Goal: Task Accomplishment & Management: Use online tool/utility

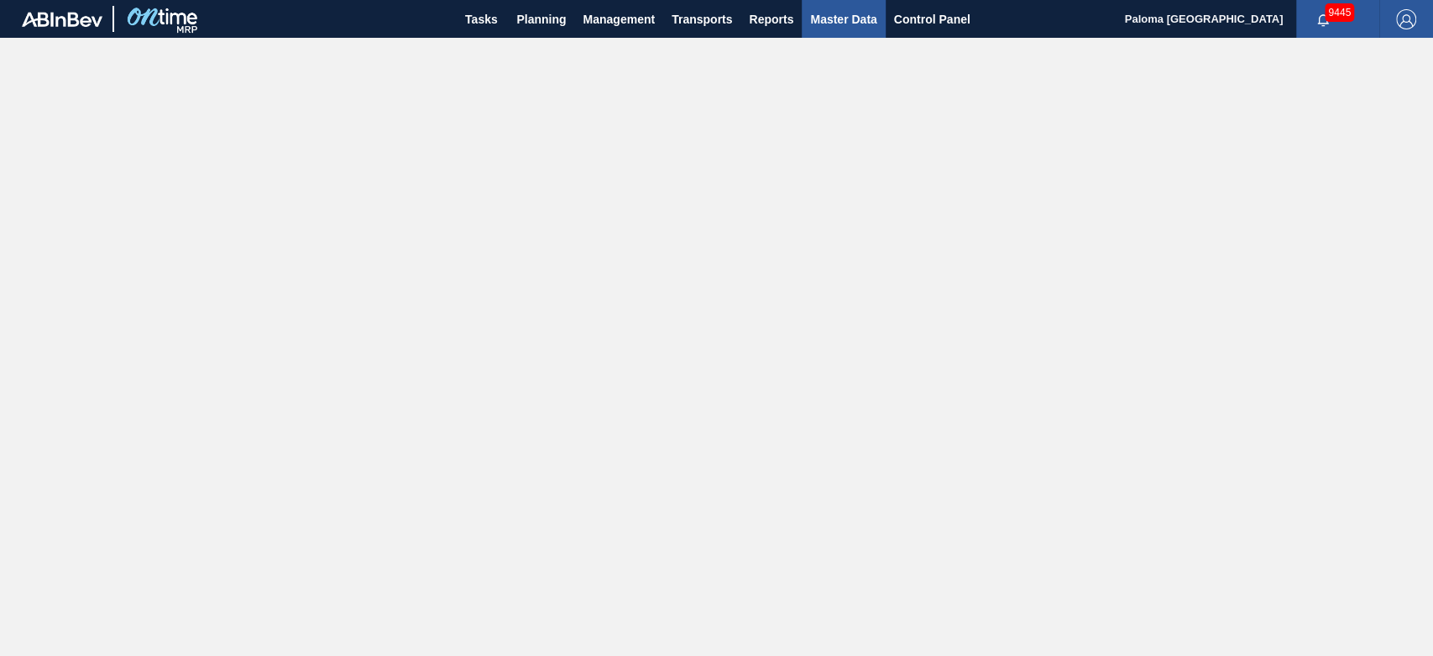
click at [848, 31] on button "Master Data" at bounding box center [843, 19] width 83 height 38
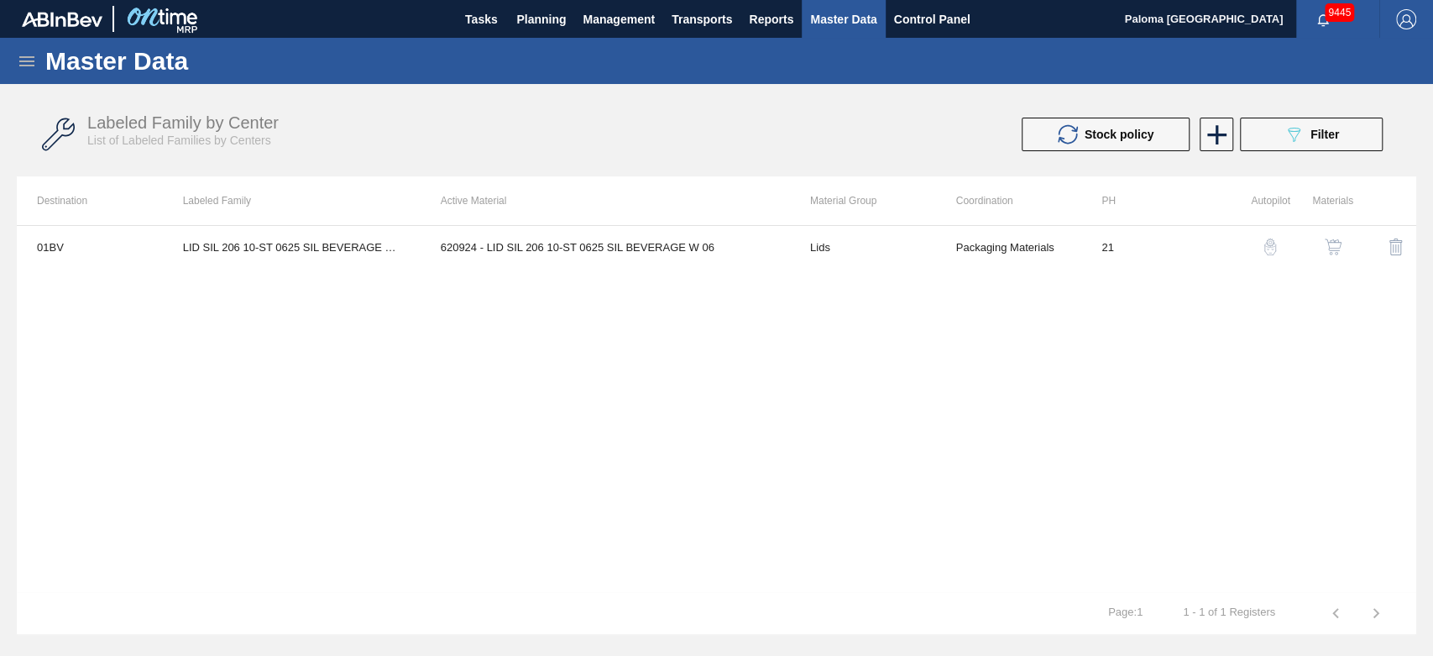
click at [37, 60] on div "Master Data" at bounding box center [716, 61] width 1433 height 46
click at [29, 64] on icon at bounding box center [27, 61] width 20 height 20
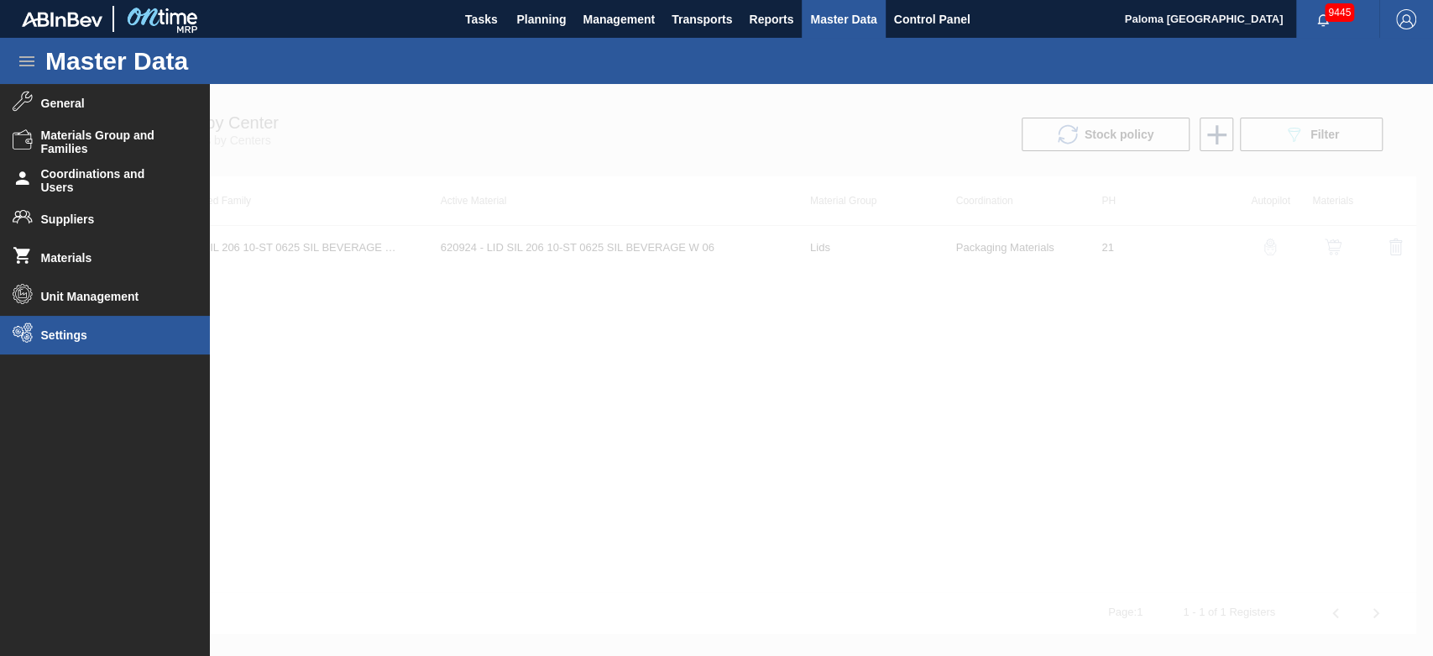
click at [83, 341] on span "Settings" at bounding box center [110, 334] width 139 height 13
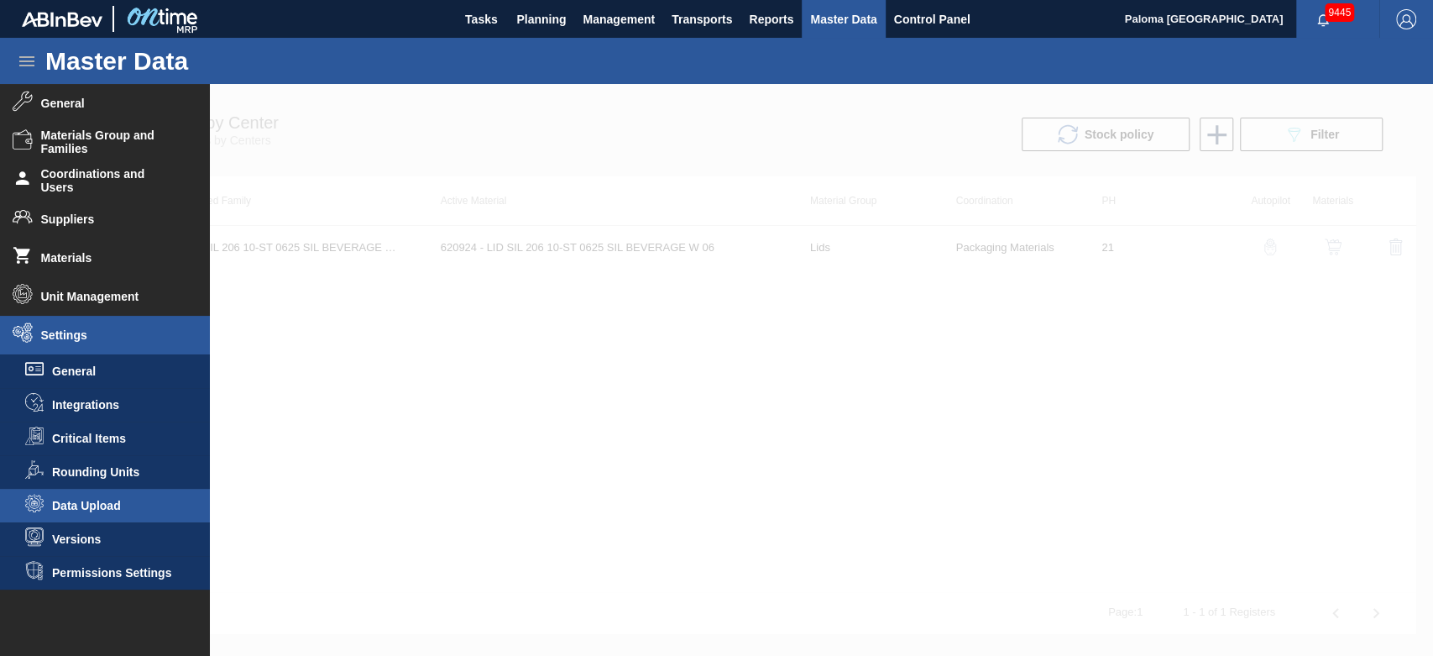
click at [103, 507] on span "Data Upload" at bounding box center [116, 505] width 129 height 13
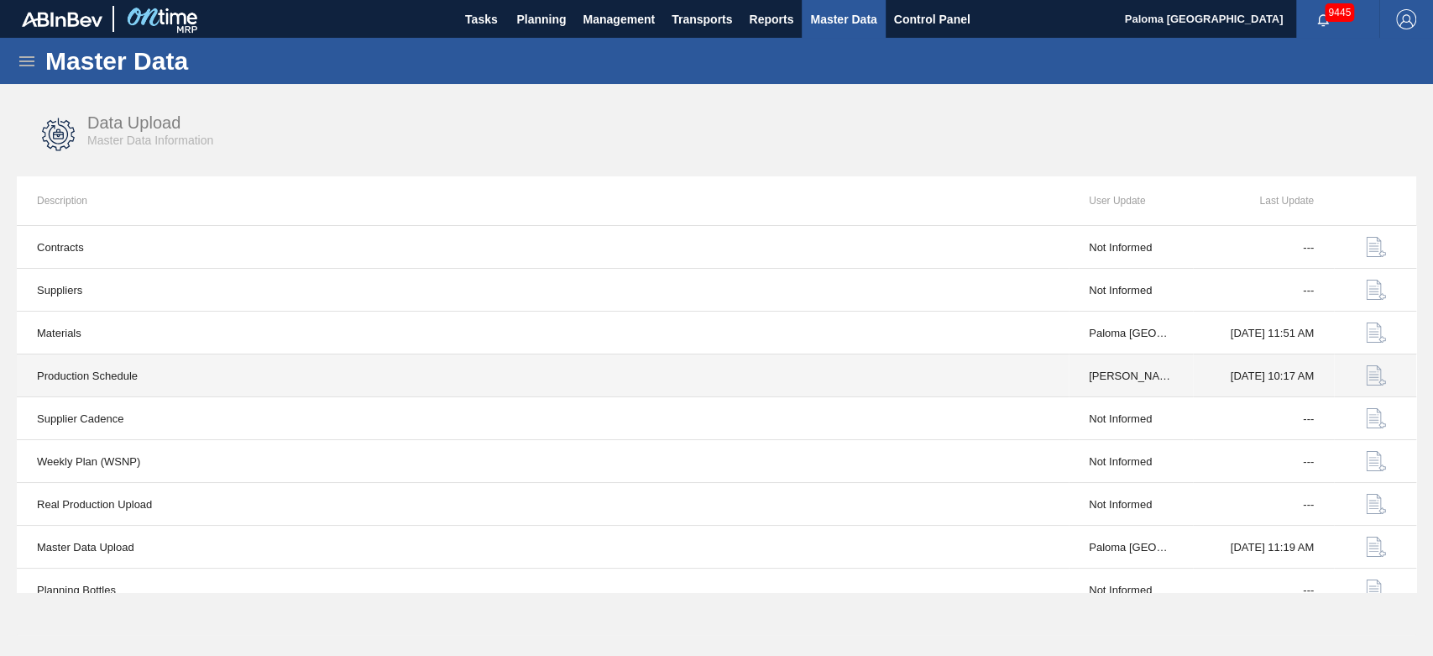
scroll to position [60, 0]
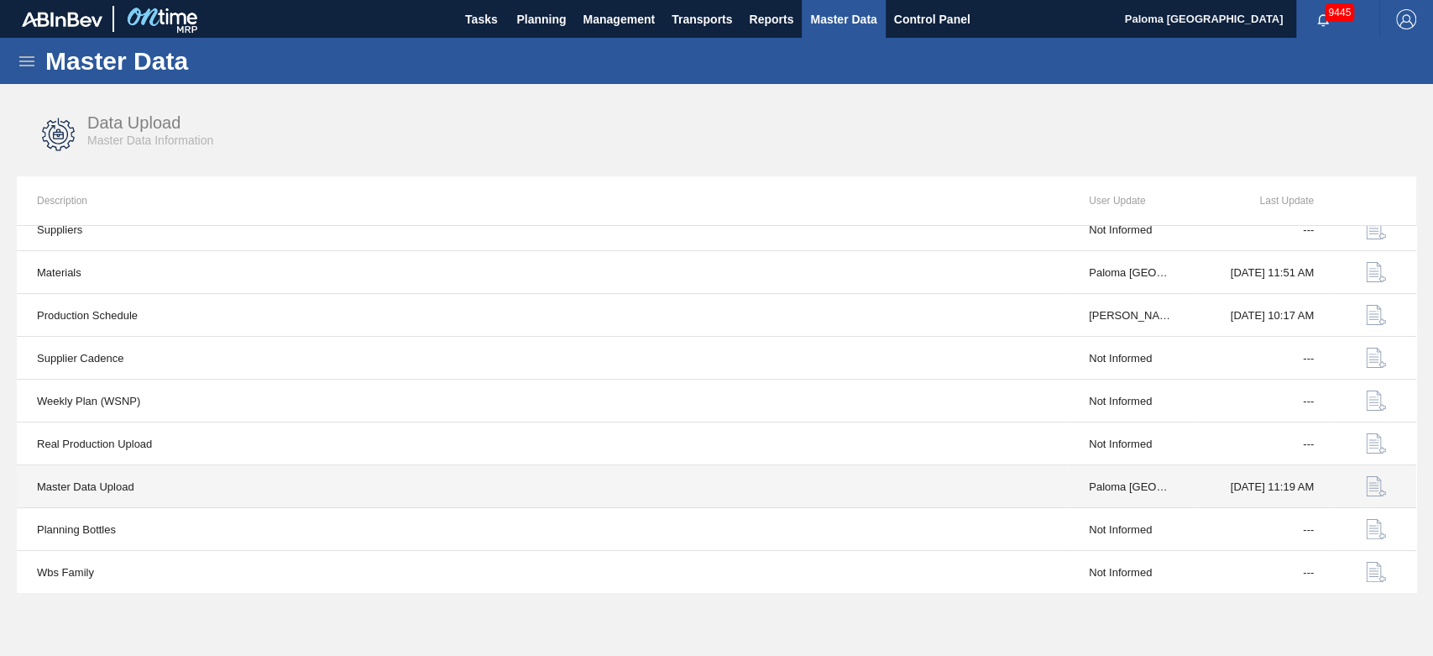
click at [1373, 489] on img "button" at bounding box center [1376, 486] width 20 height 20
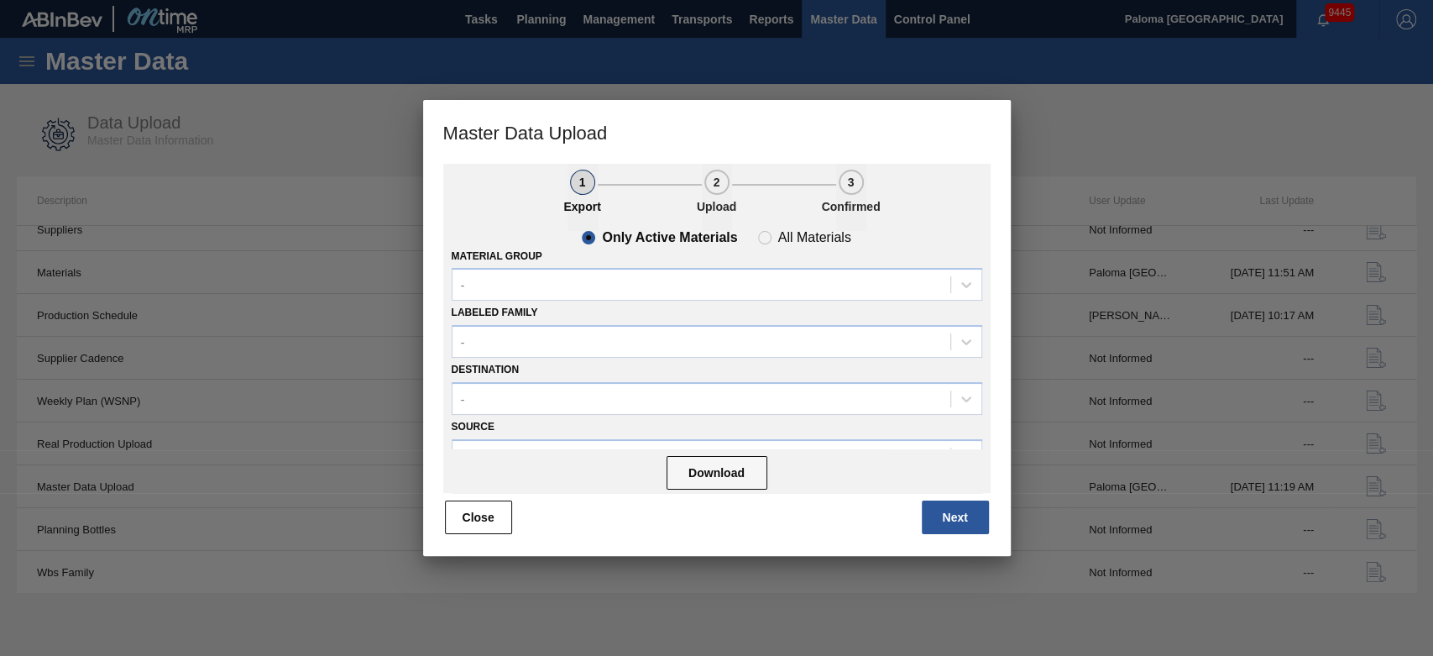
drag, startPoint x: 944, startPoint y: 505, endPoint x: 908, endPoint y: 486, distance: 39.8
click at [942, 505] on button "Next" at bounding box center [955, 517] width 67 height 34
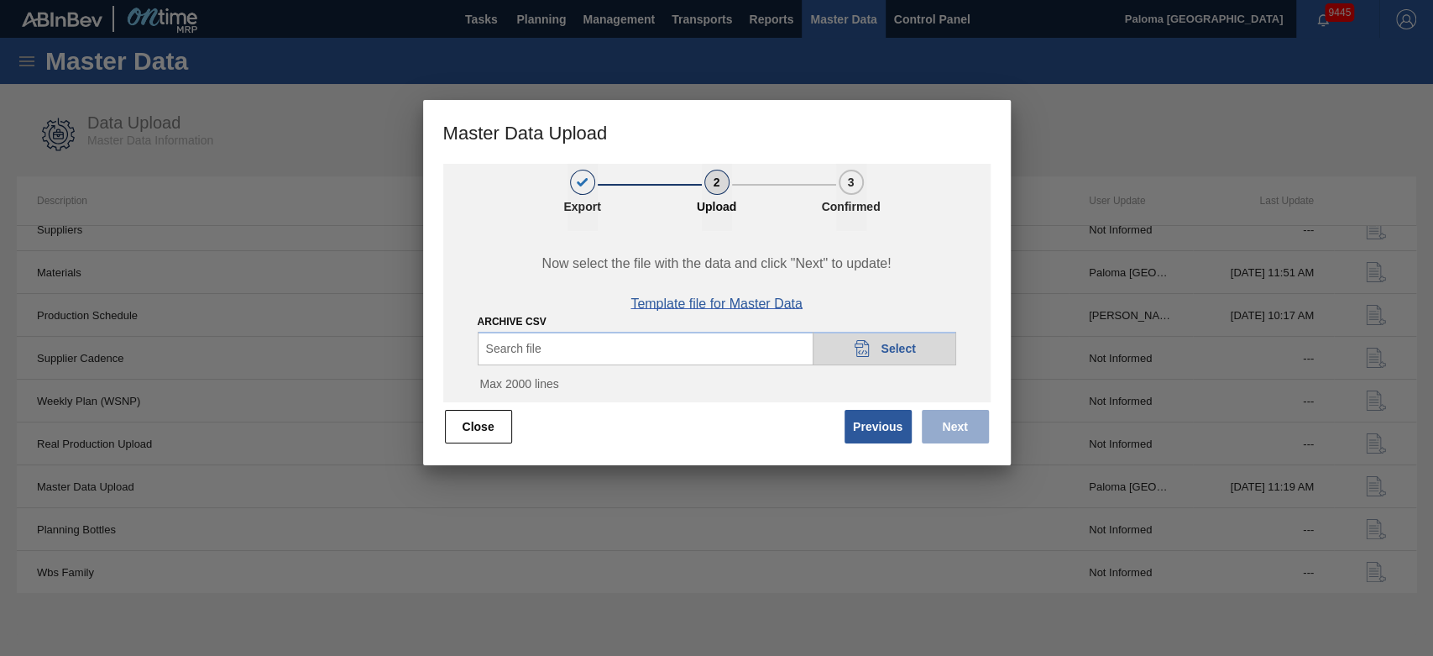
click at [717, 311] on span "Template file for Master Data" at bounding box center [716, 303] width 172 height 15
click at [658, 334] on div "Search file 20DAD902-3625-4257-8FDA-0C0CB19E2A3D Select" at bounding box center [717, 349] width 478 height 34
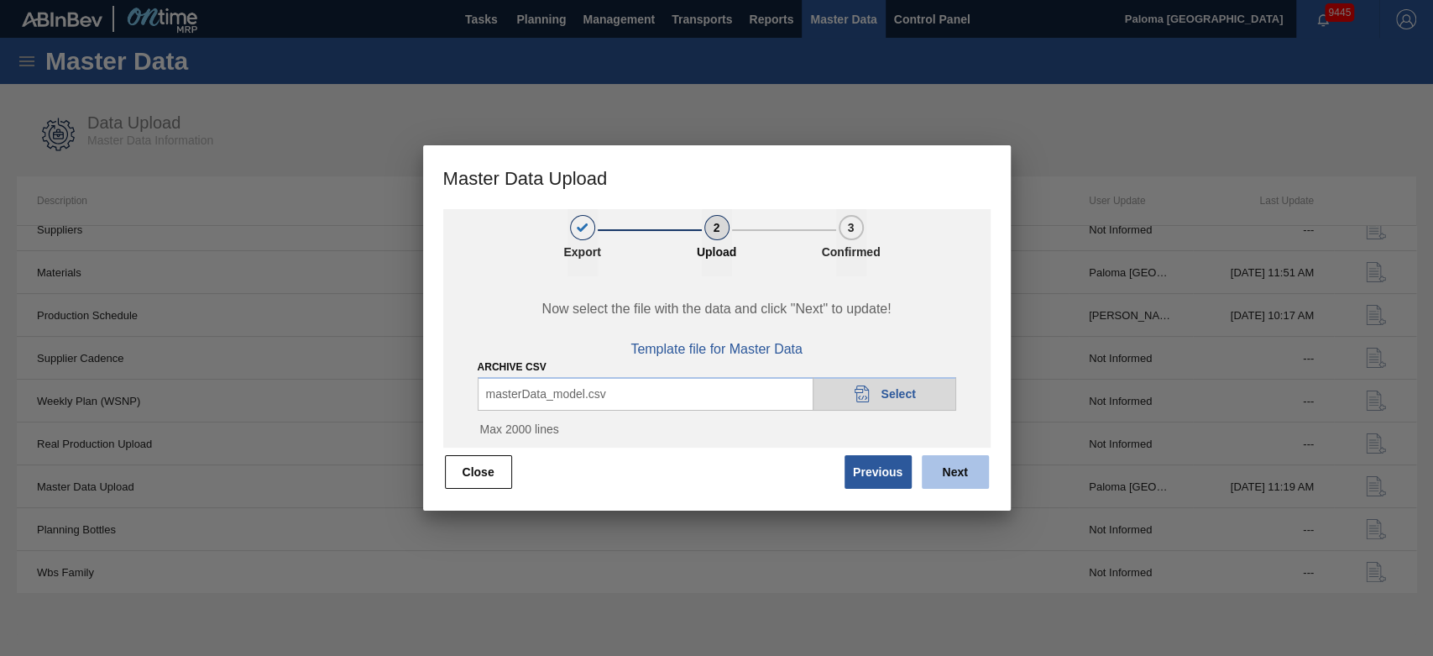
click at [949, 480] on button "Next" at bounding box center [955, 472] width 67 height 34
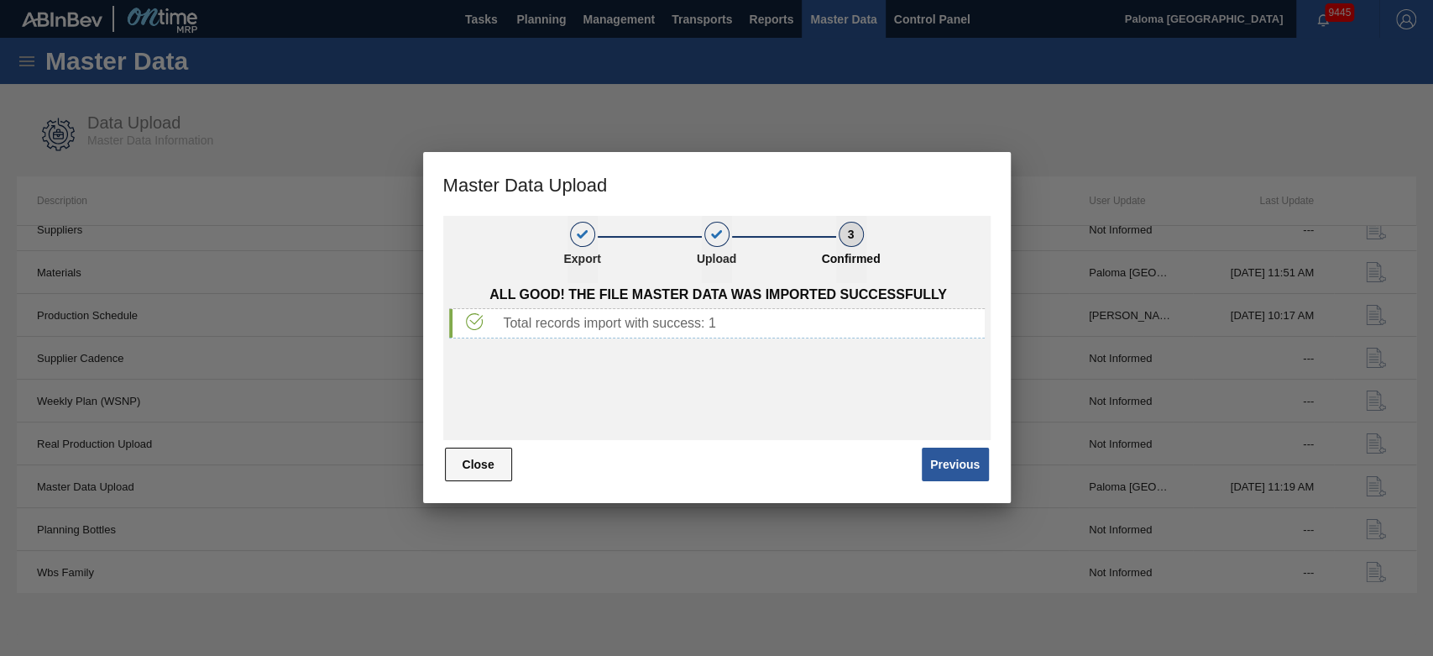
click at [470, 466] on button "Close" at bounding box center [478, 464] width 67 height 34
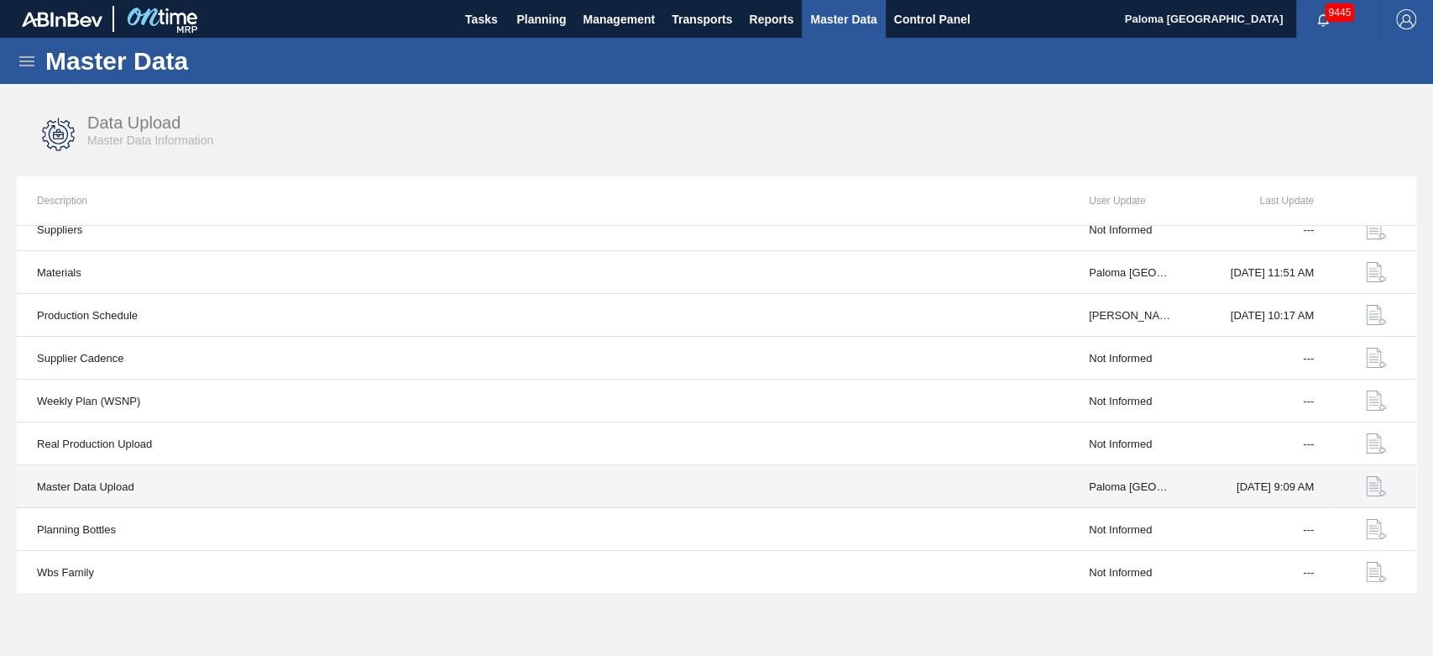
click at [1377, 489] on img "button" at bounding box center [1376, 486] width 20 height 20
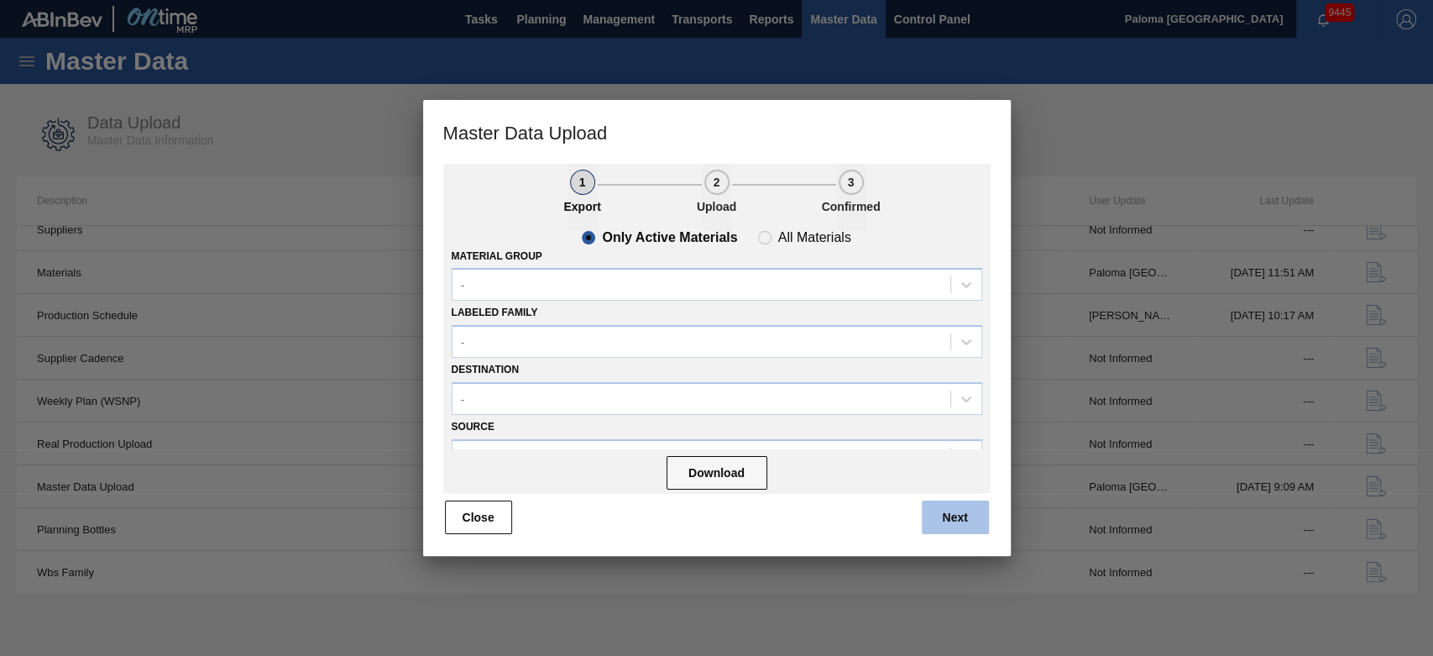
click at [932, 515] on button "Next" at bounding box center [955, 517] width 67 height 34
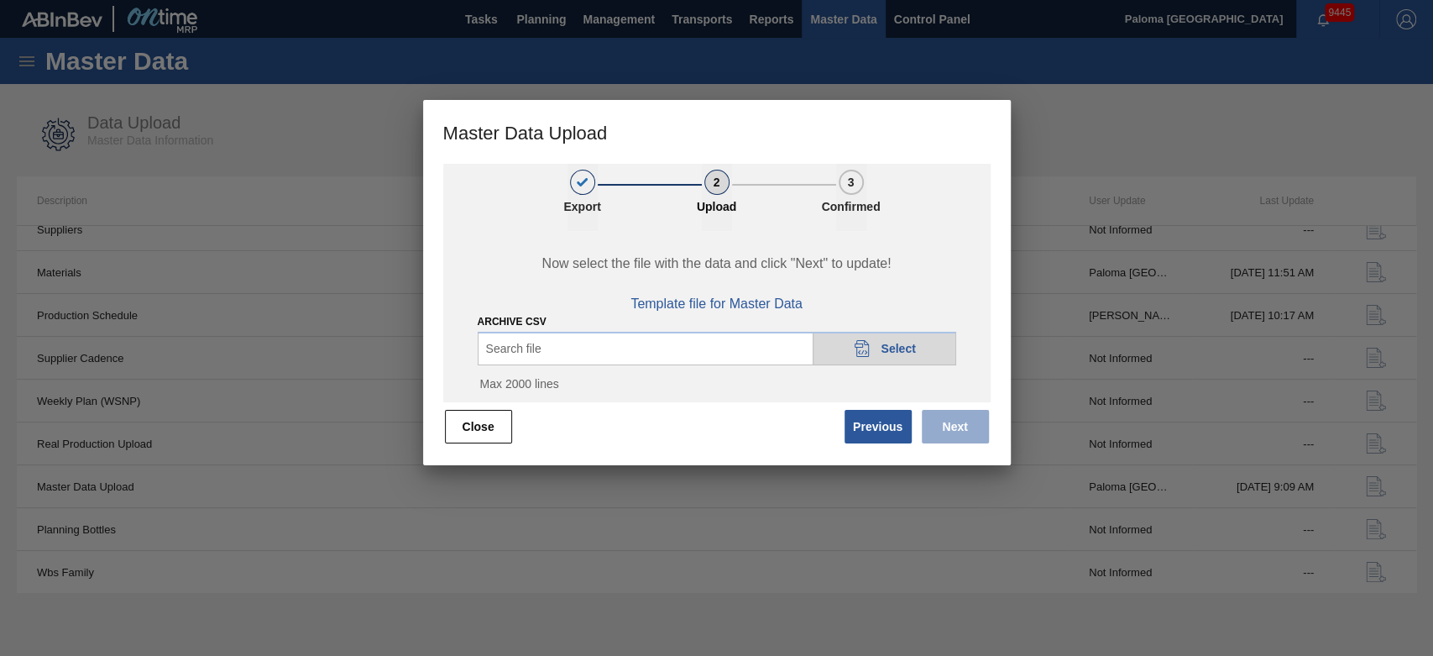
click at [867, 361] on div "20DAD902-3625-4257-8FDA-0C0CB19E2A3D Select" at bounding box center [885, 349] width 144 height 34
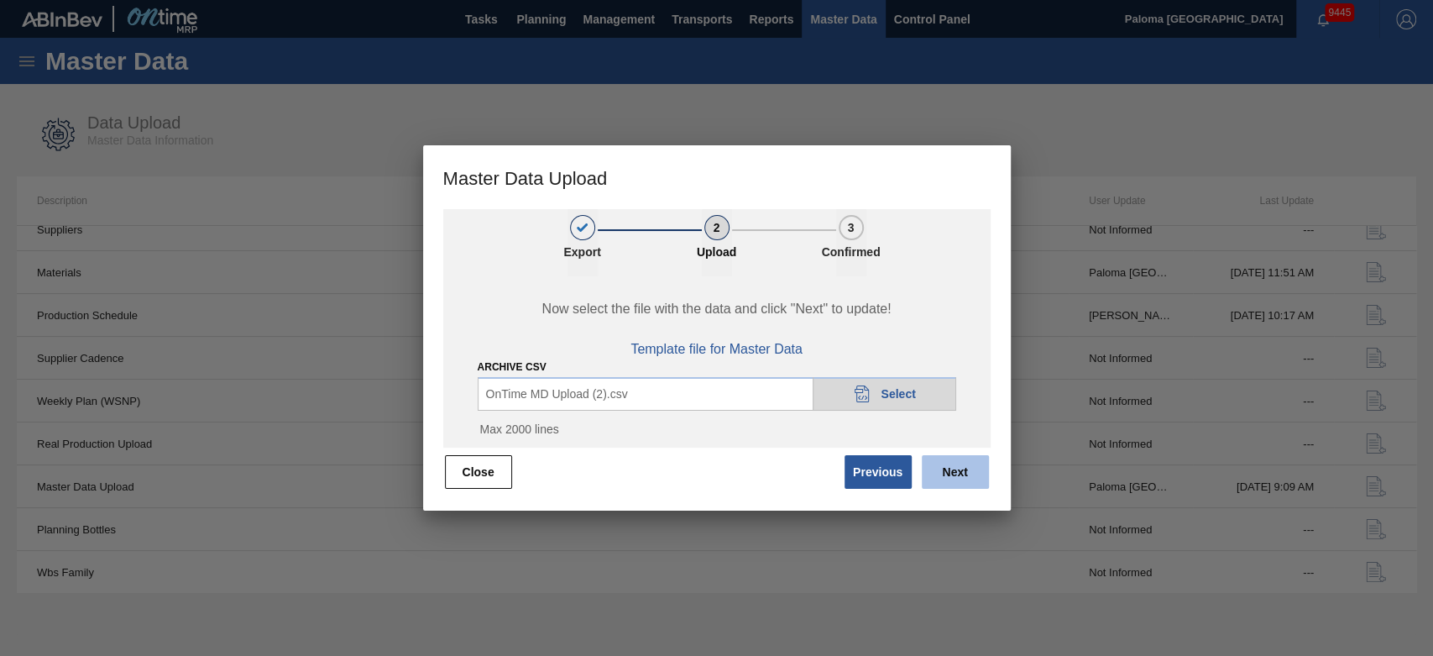
click at [951, 468] on button "Next" at bounding box center [955, 472] width 67 height 34
